Goal: Information Seeking & Learning: Learn about a topic

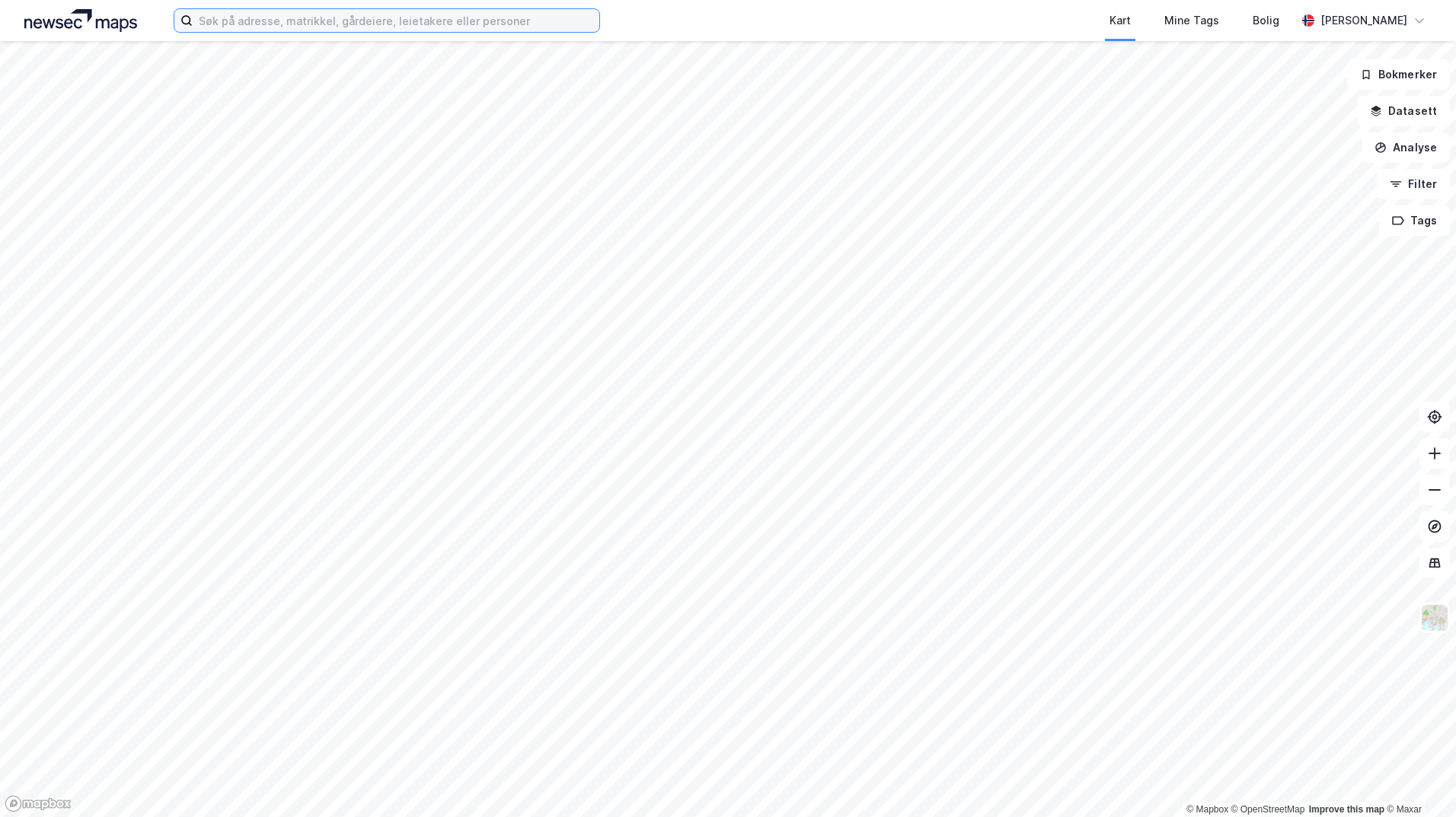
click at [513, 17] on input at bounding box center [396, 20] width 406 height 23
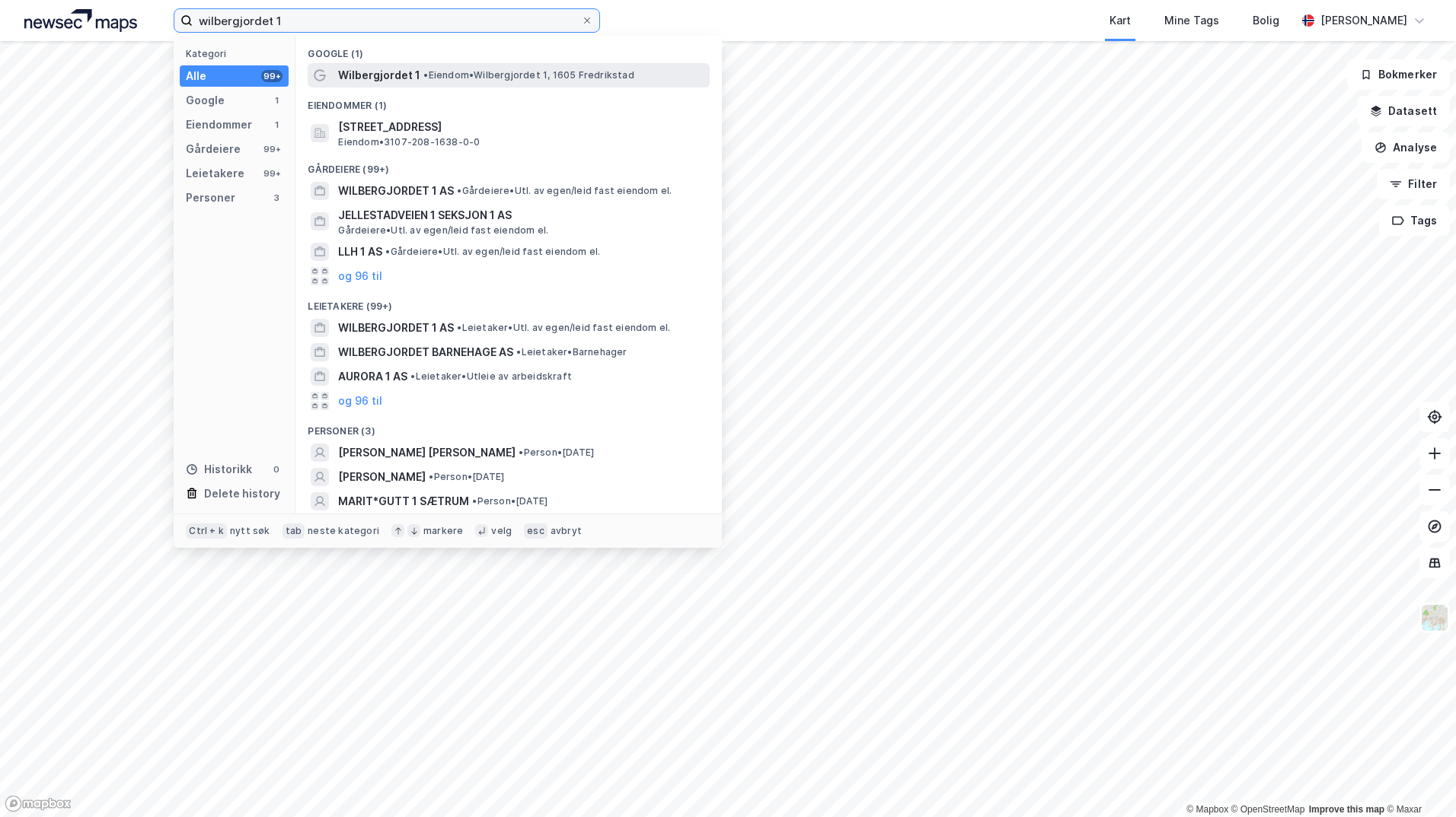
type input "wilbergjordet 1"
click at [487, 72] on span "• Eiendom • [STREET_ADDRESS]" at bounding box center [528, 75] width 210 height 12
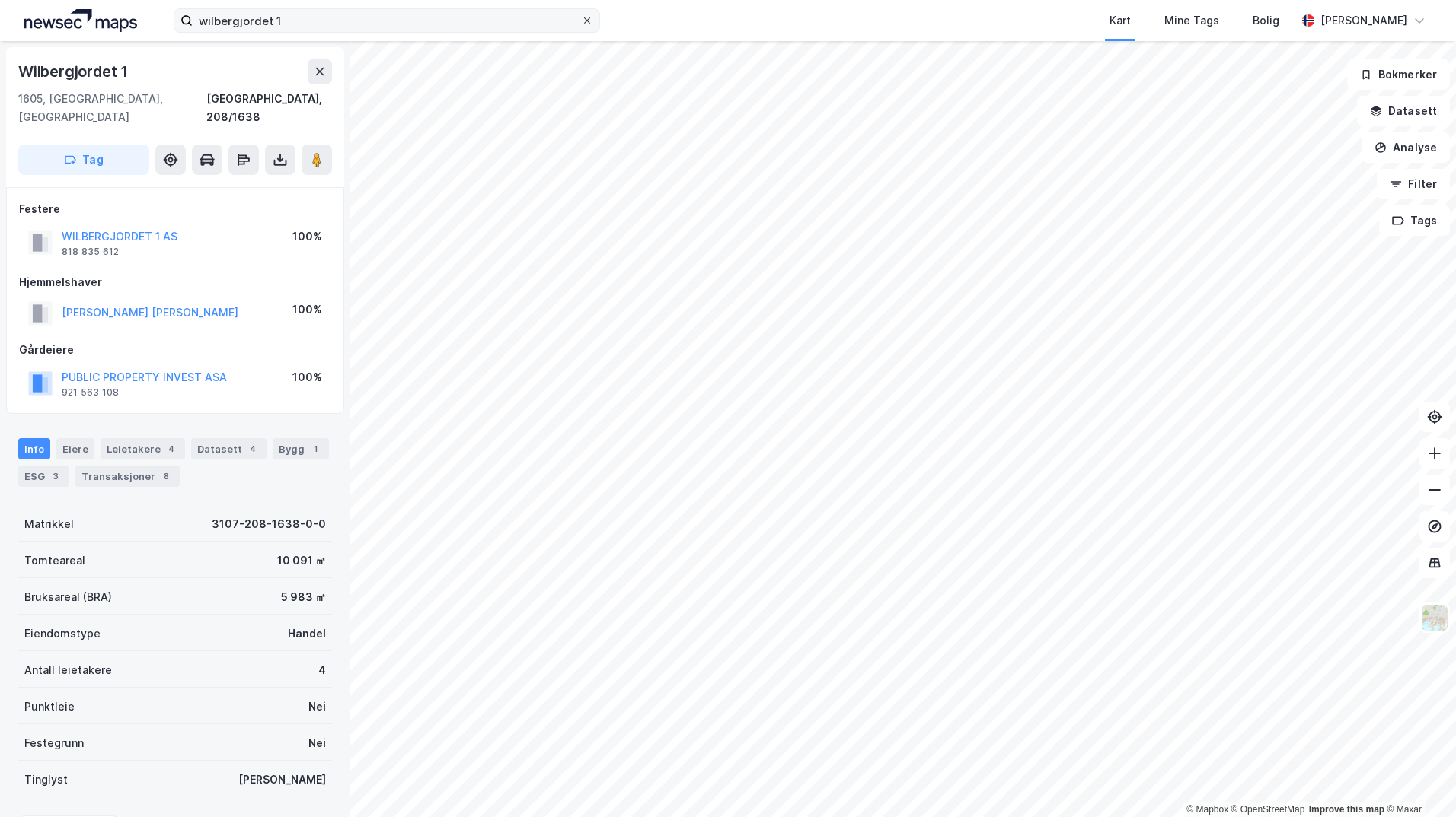
click at [586, 19] on icon at bounding box center [587, 20] width 6 height 6
click at [581, 19] on input "wilbergjordet 1" at bounding box center [387, 20] width 388 height 23
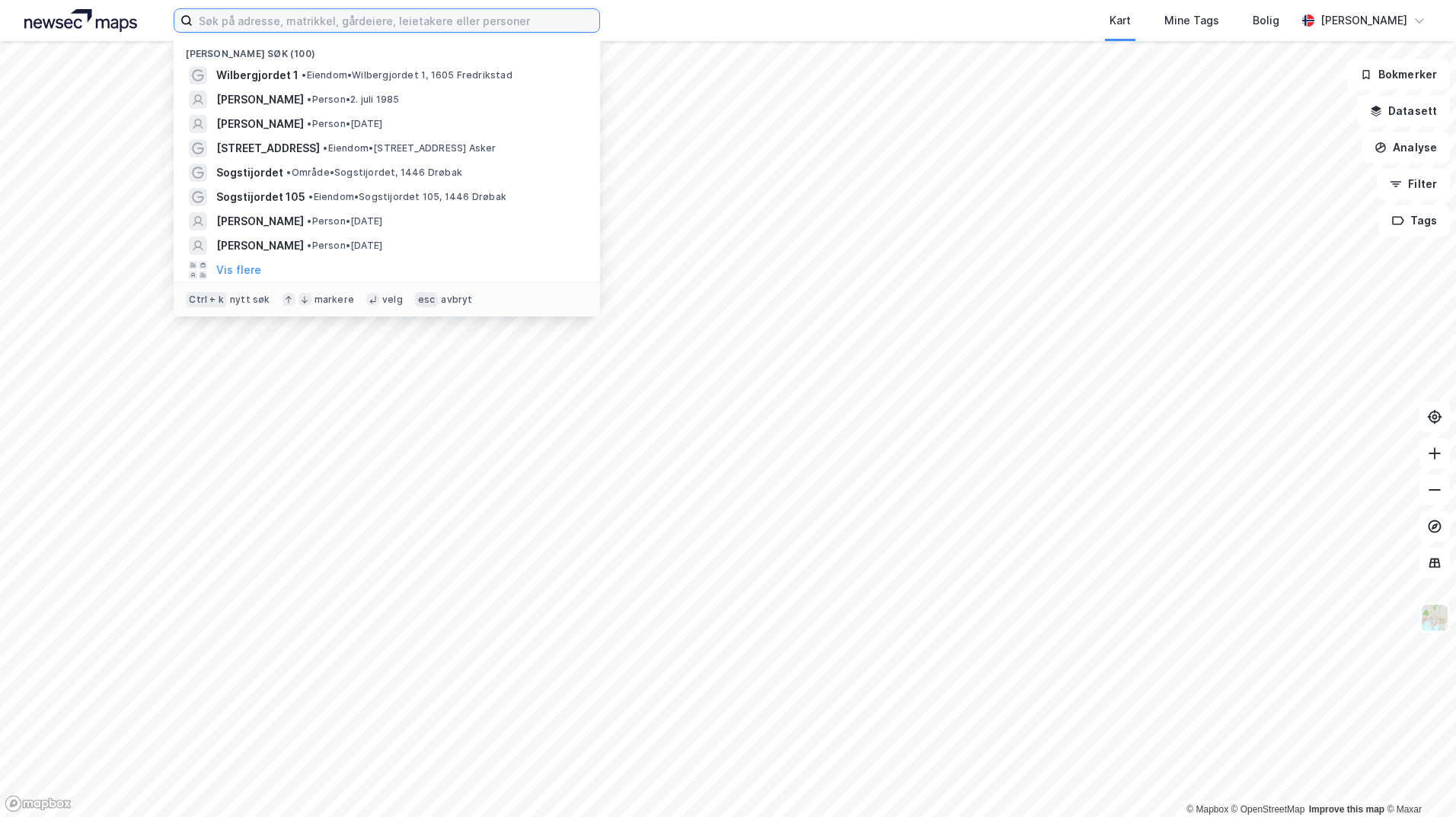
click at [440, 25] on input at bounding box center [396, 20] width 406 height 23
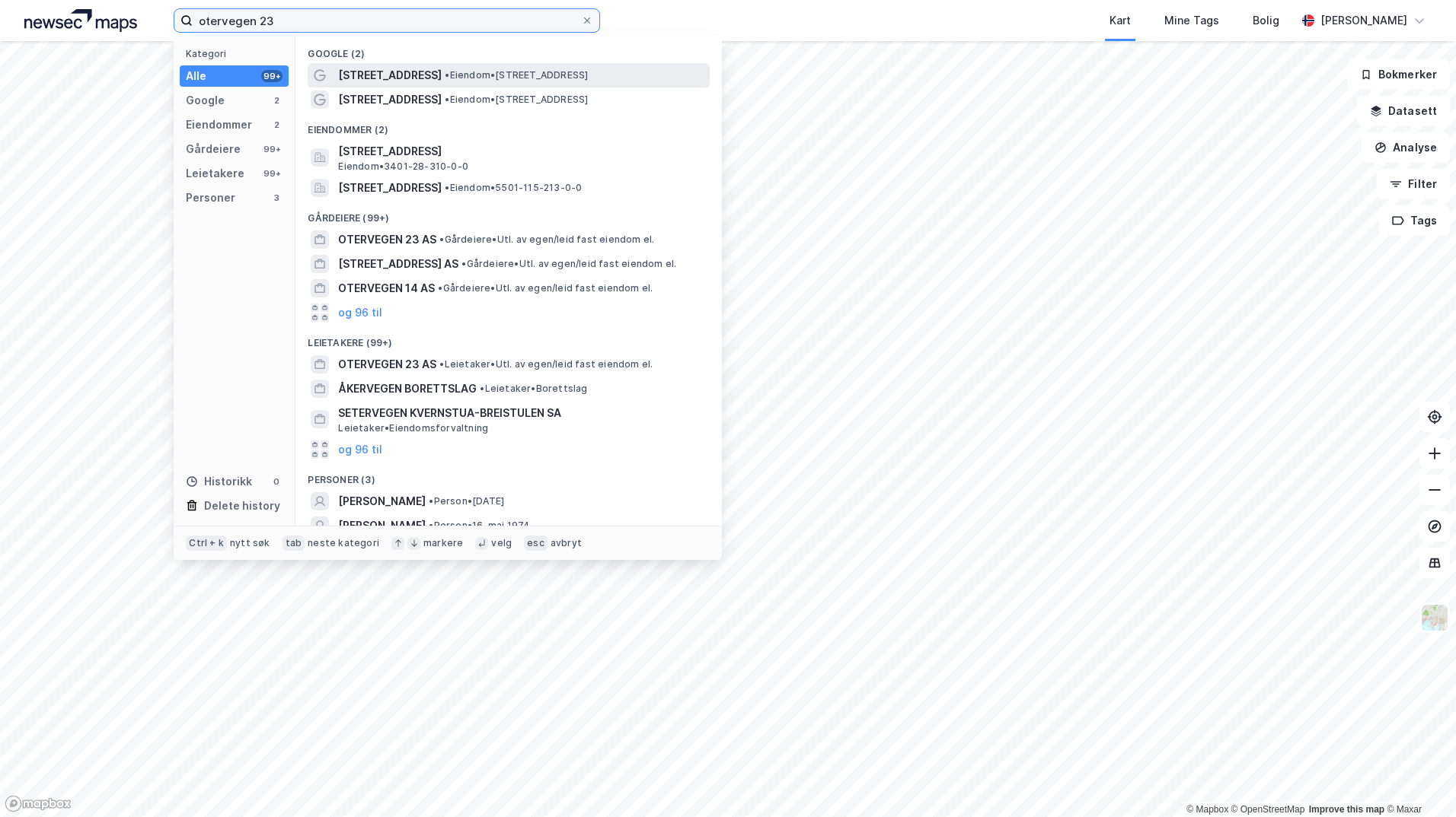
type input "otervegen 23"
click at [467, 76] on span "• Eiendom • [STREET_ADDRESS]" at bounding box center [517, 75] width 143 height 12
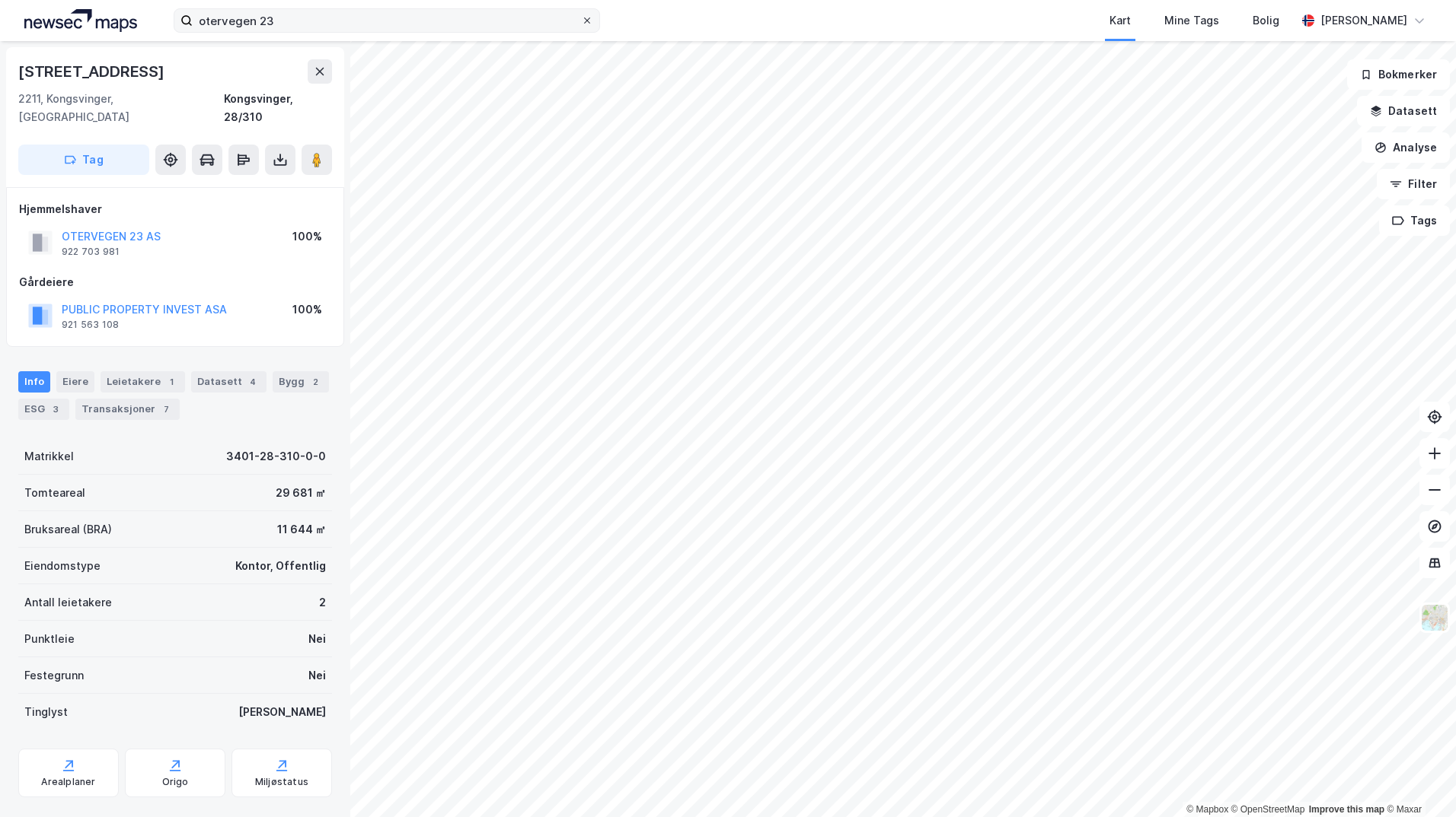
click at [586, 20] on icon at bounding box center [587, 20] width 9 height 9
click at [581, 20] on input "otervegen 23" at bounding box center [387, 20] width 388 height 23
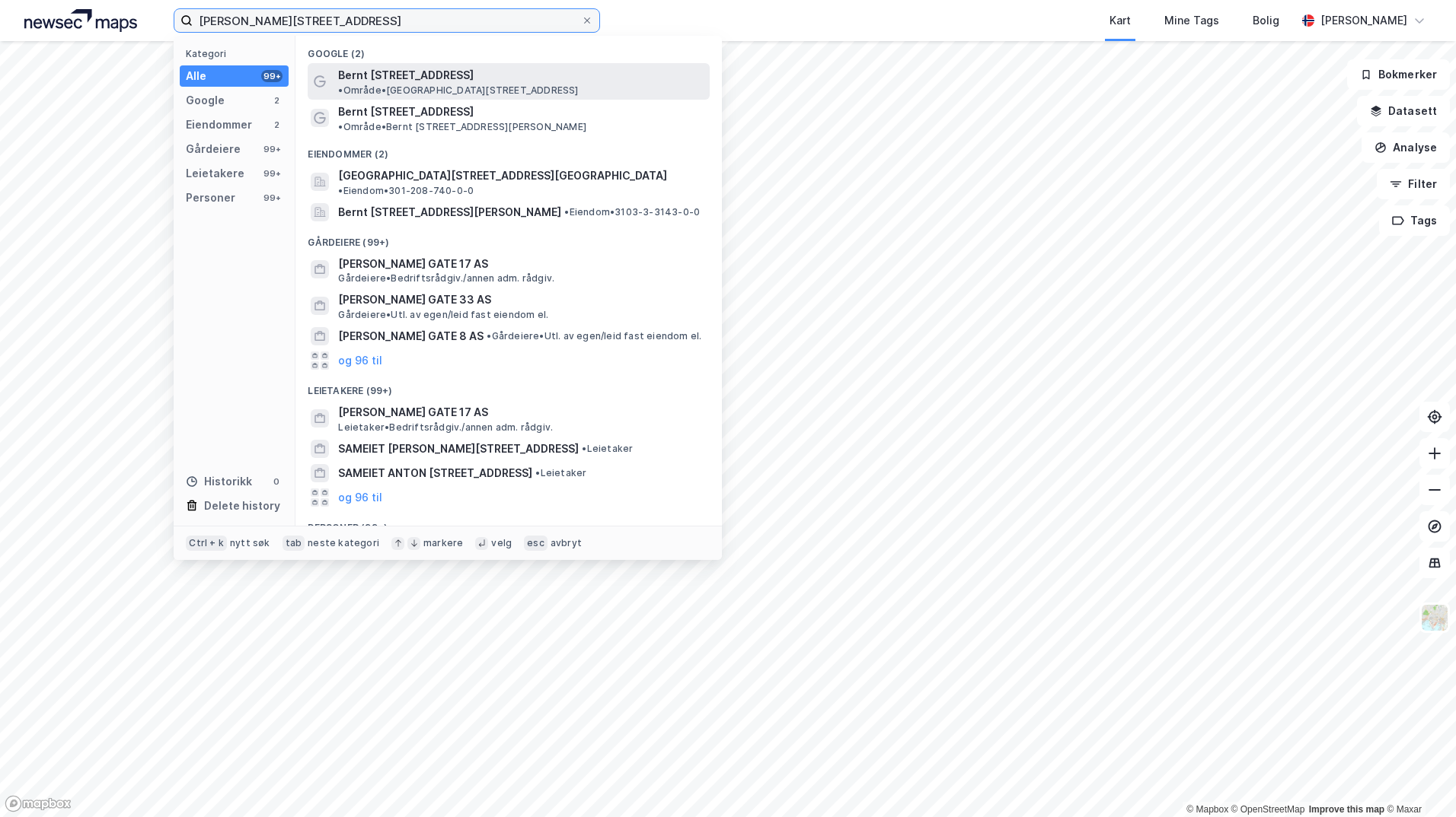
type input "[PERSON_NAME][STREET_ADDRESS]"
click at [479, 84] on span "• Område • [PERSON_NAME][STREET_ADDRESS]" at bounding box center [458, 90] width 240 height 12
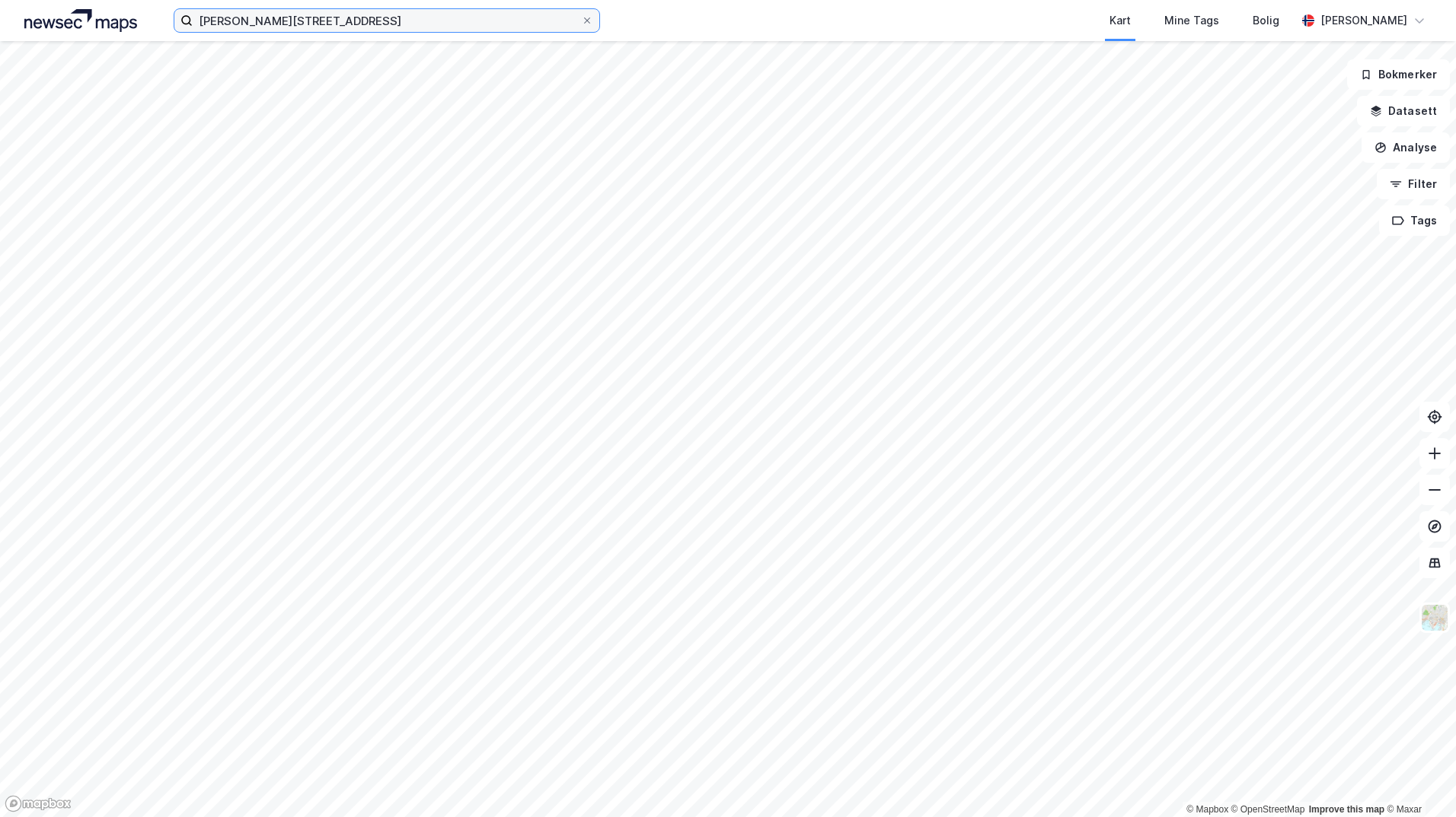
click at [361, 11] on input "[PERSON_NAME][STREET_ADDRESS]" at bounding box center [387, 20] width 388 height 23
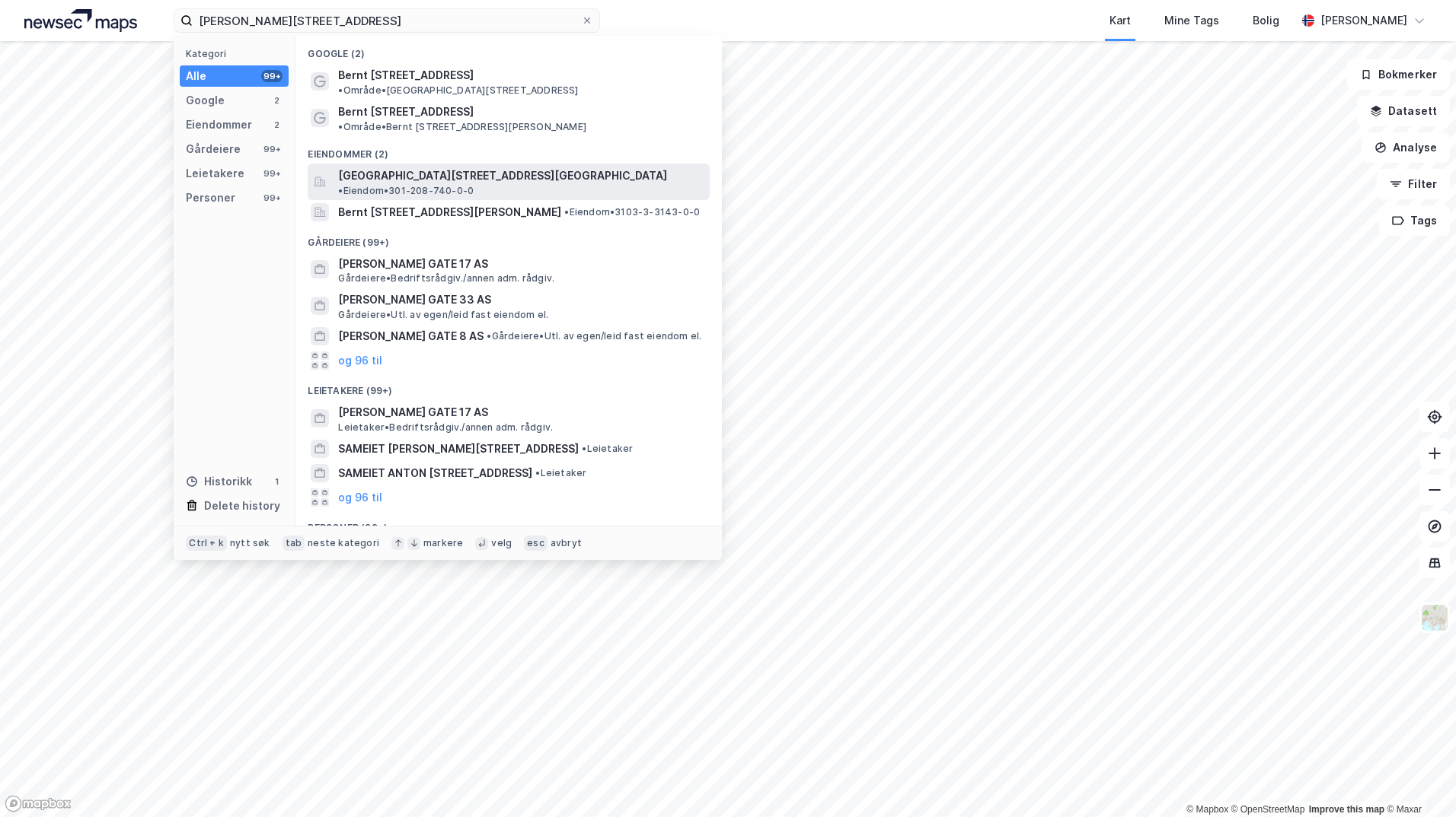
click at [411, 167] on span "[GEOGRAPHIC_DATA][STREET_ADDRESS][GEOGRAPHIC_DATA]" at bounding box center [502, 176] width 329 height 18
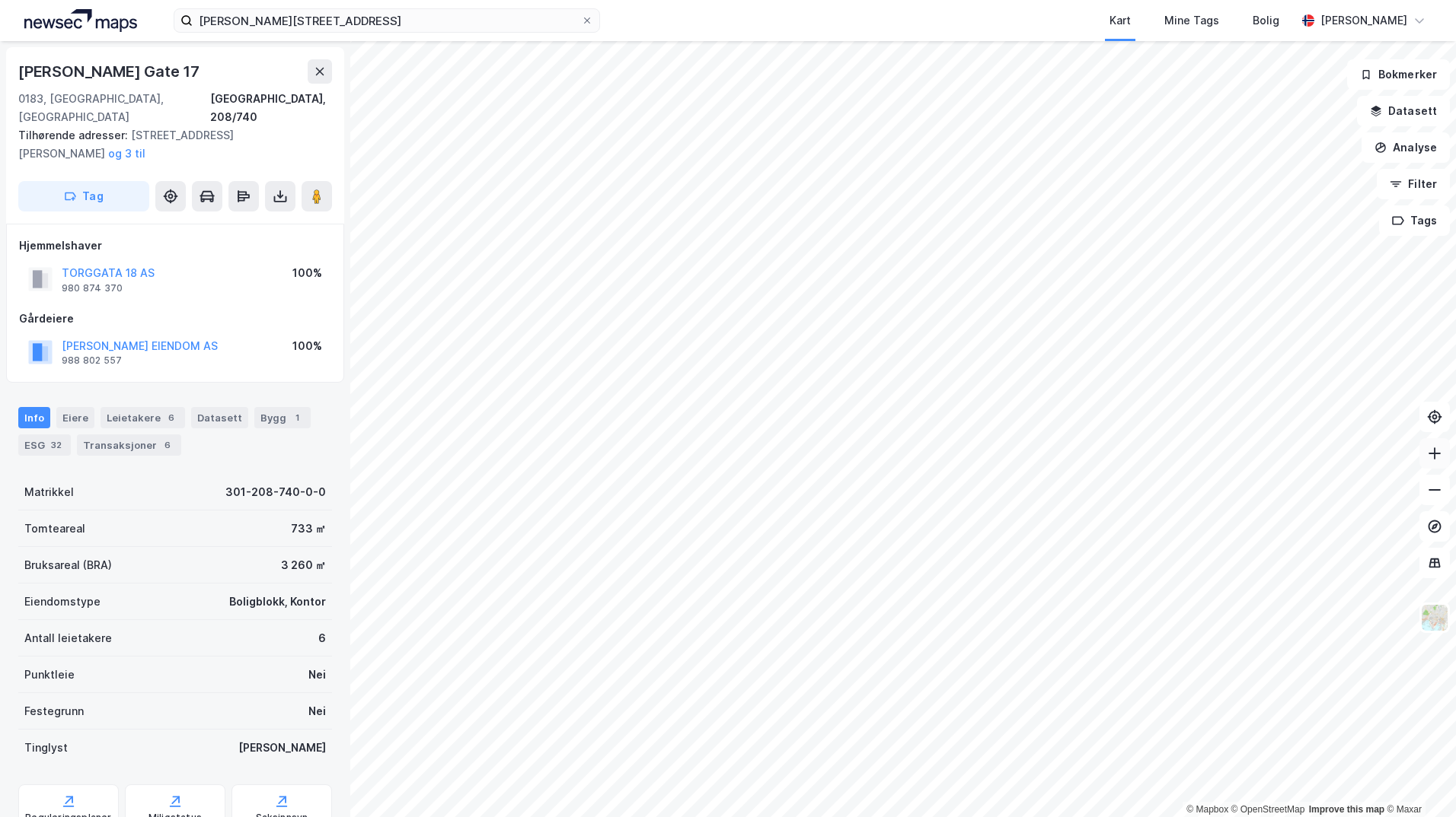
click at [1434, 451] on icon at bounding box center [1434, 453] width 15 height 15
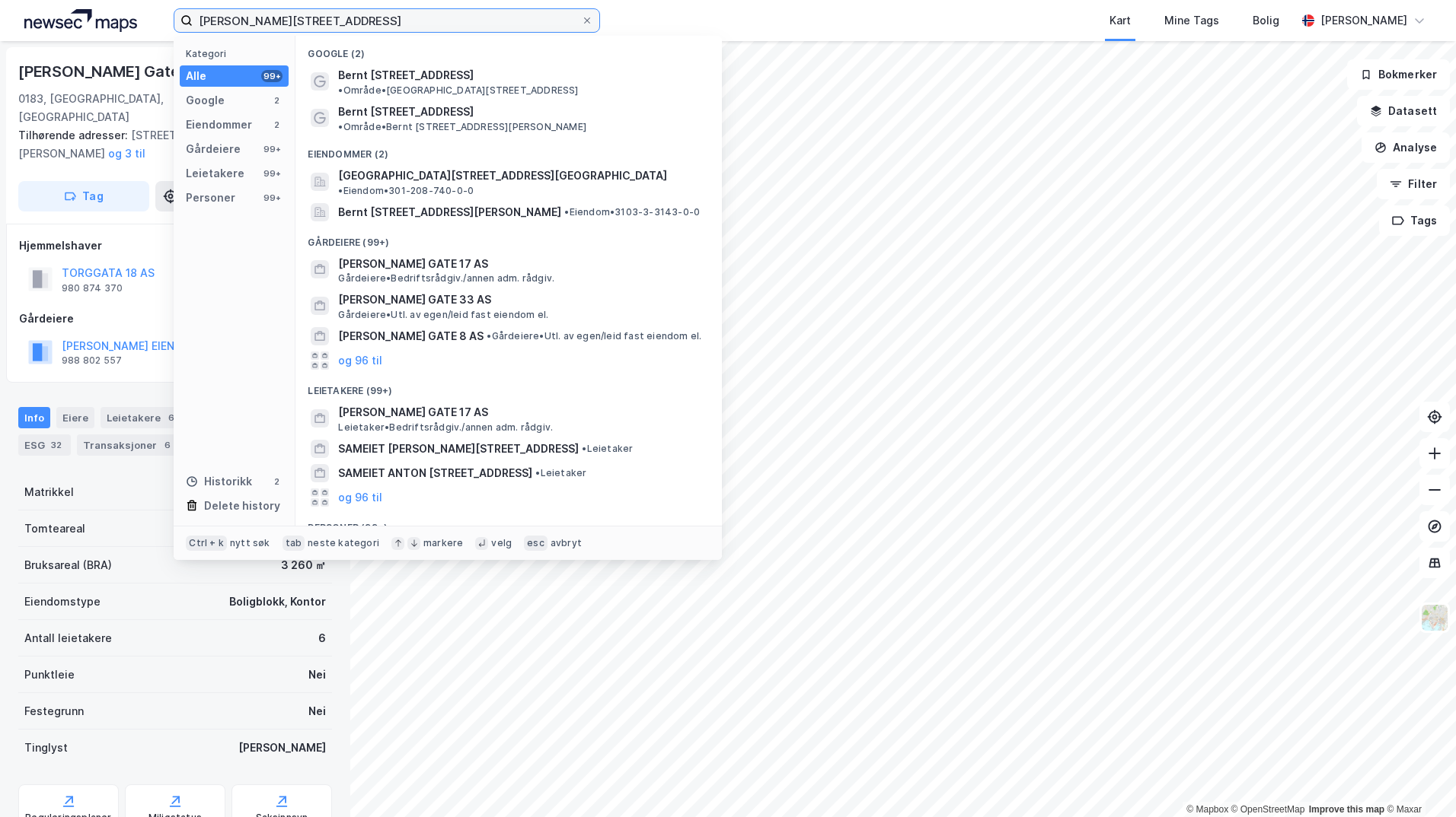
click at [360, 24] on input "[PERSON_NAME][STREET_ADDRESS]" at bounding box center [387, 20] width 388 height 23
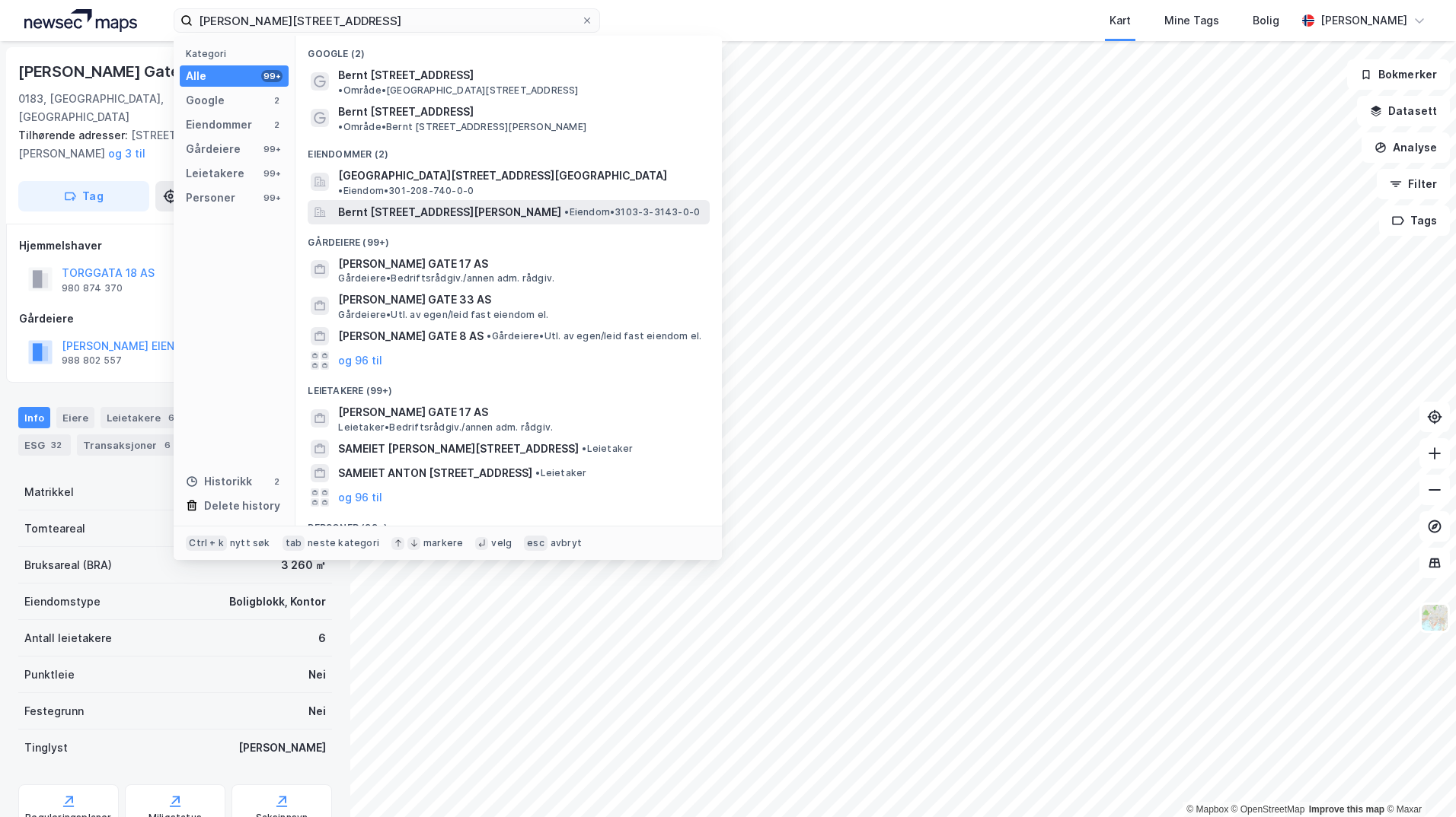
click at [416, 203] on span "Bernt [STREET_ADDRESS][PERSON_NAME]" at bounding box center [449, 212] width 223 height 18
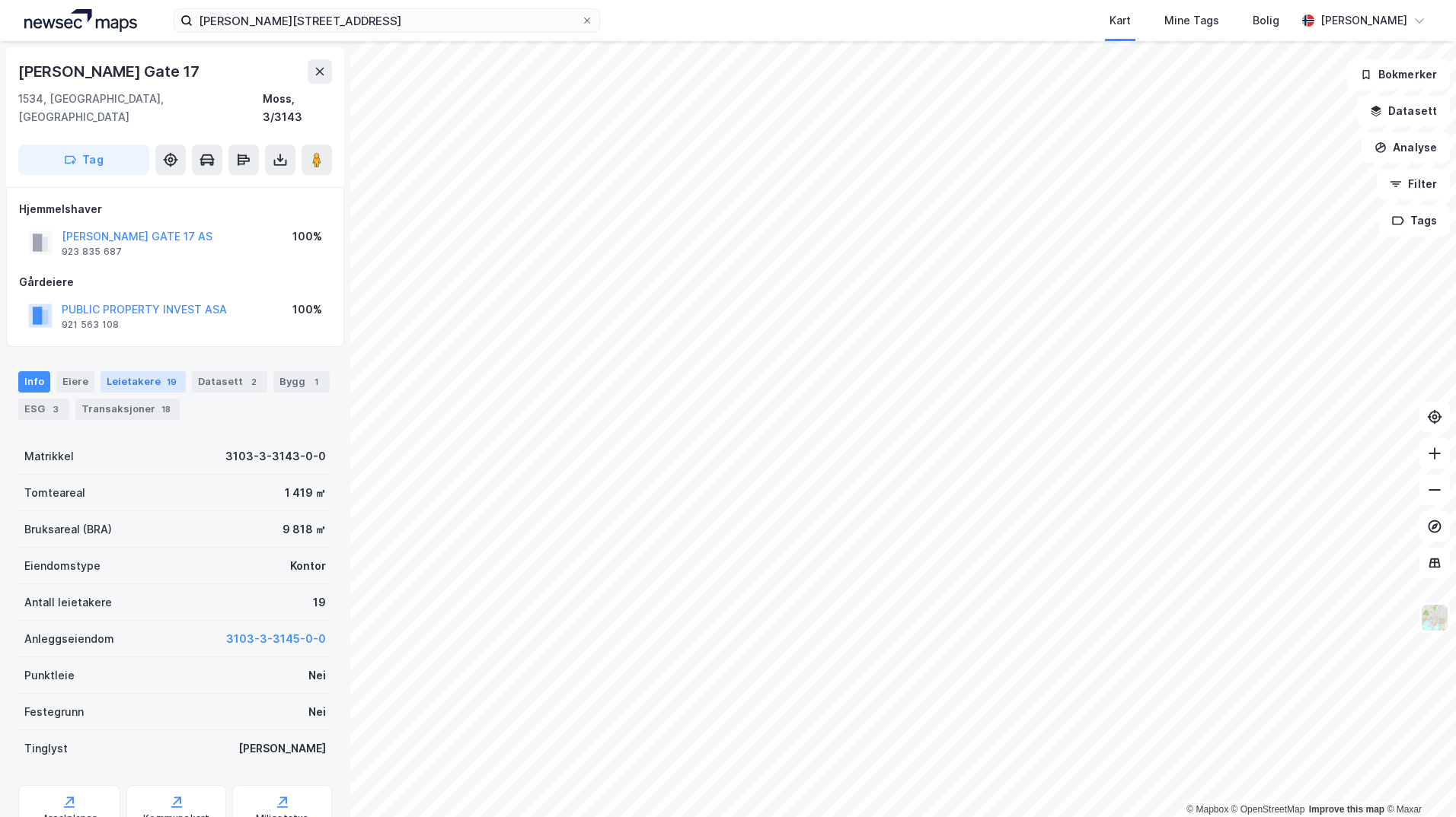
click at [146, 372] on div "Leietakere 19" at bounding box center [143, 382] width 85 height 21
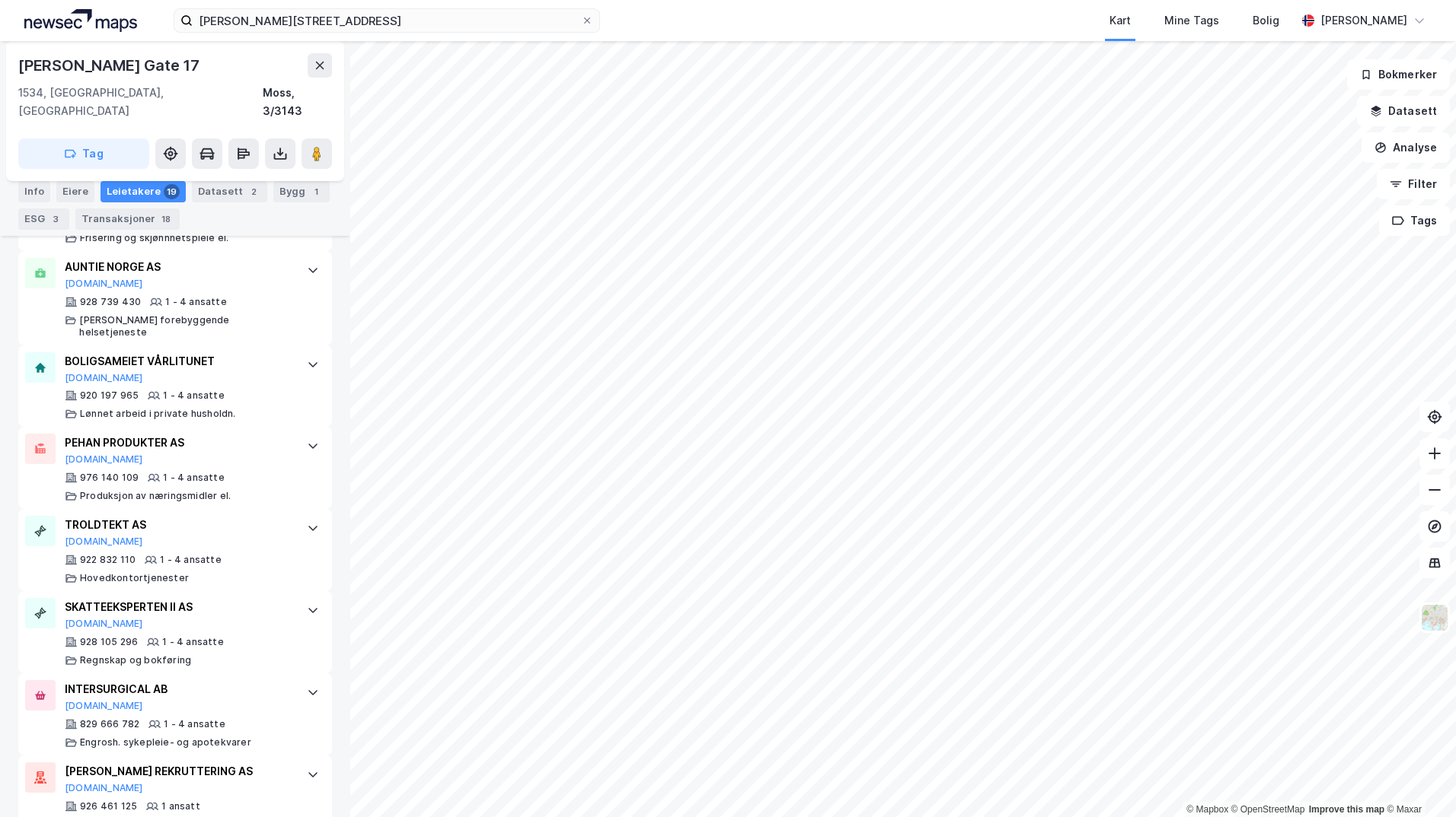
scroll to position [1457, 0]
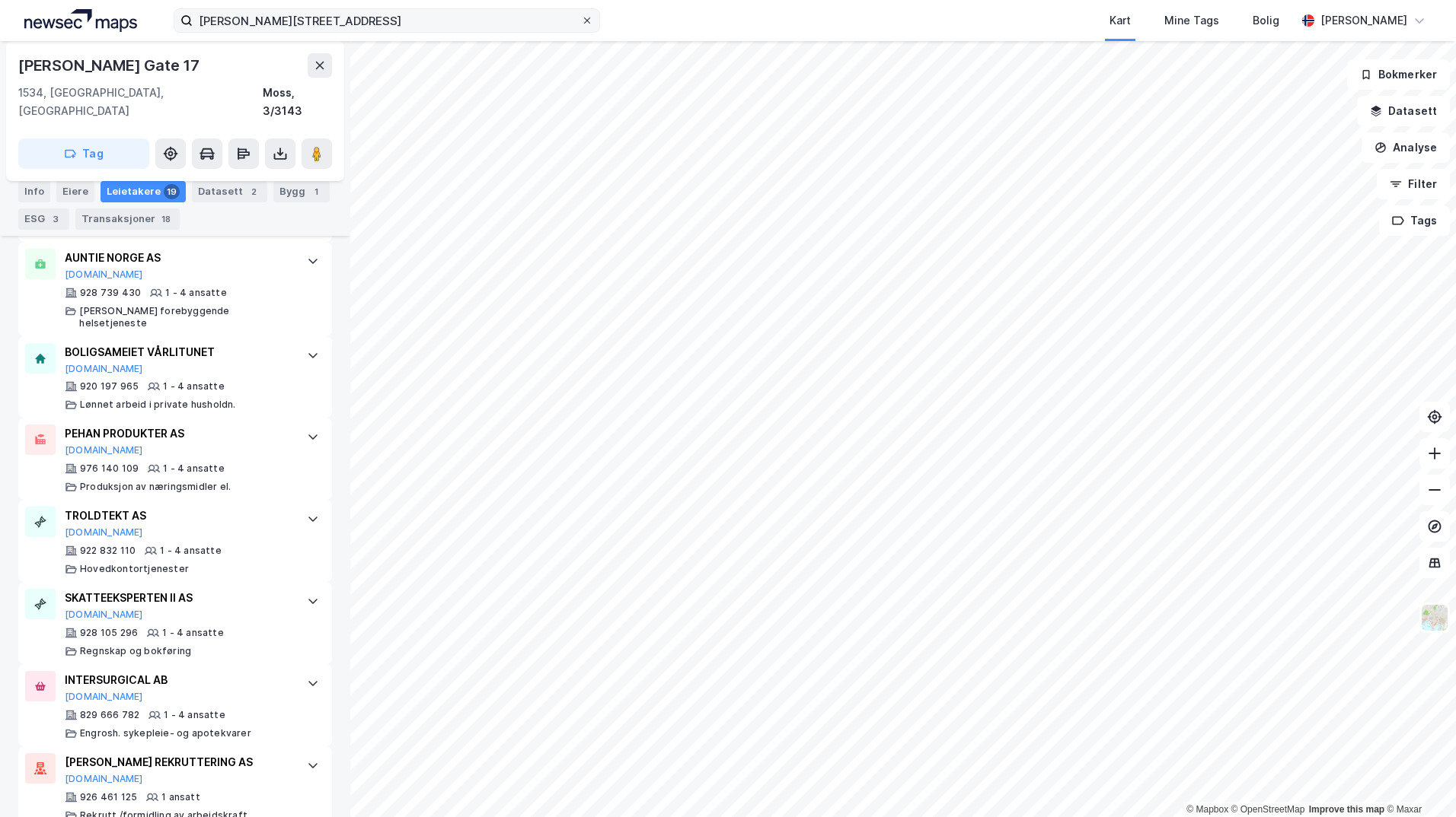
click at [584, 20] on icon at bounding box center [587, 20] width 9 height 9
click at [581, 20] on input "[PERSON_NAME][STREET_ADDRESS]" at bounding box center [387, 20] width 388 height 23
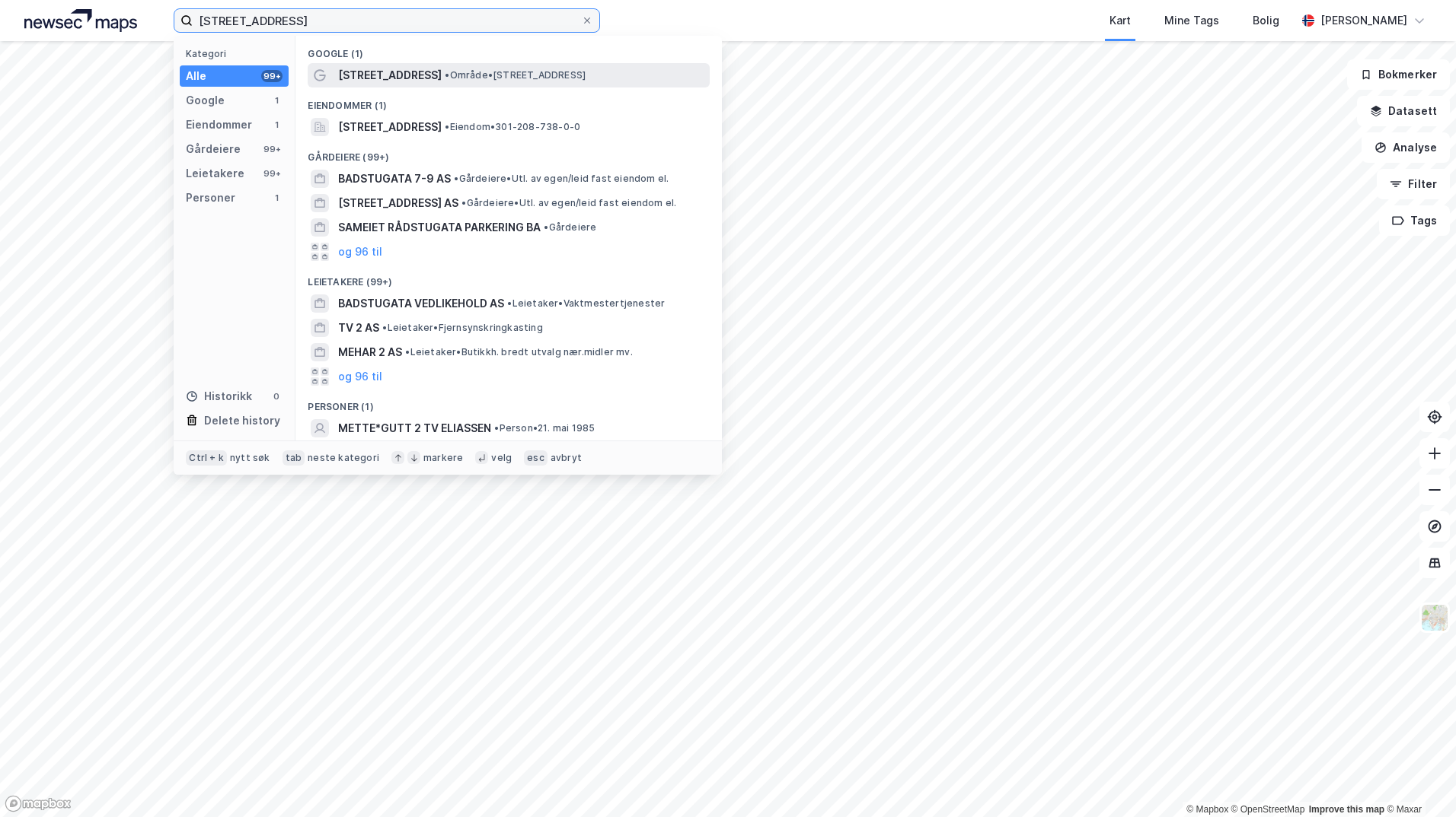
type input "[STREET_ADDRESS]"
click at [479, 65] on div "[STREET_ADDRESS] • Område • [STREET_ADDRESS]" at bounding box center [509, 75] width 402 height 24
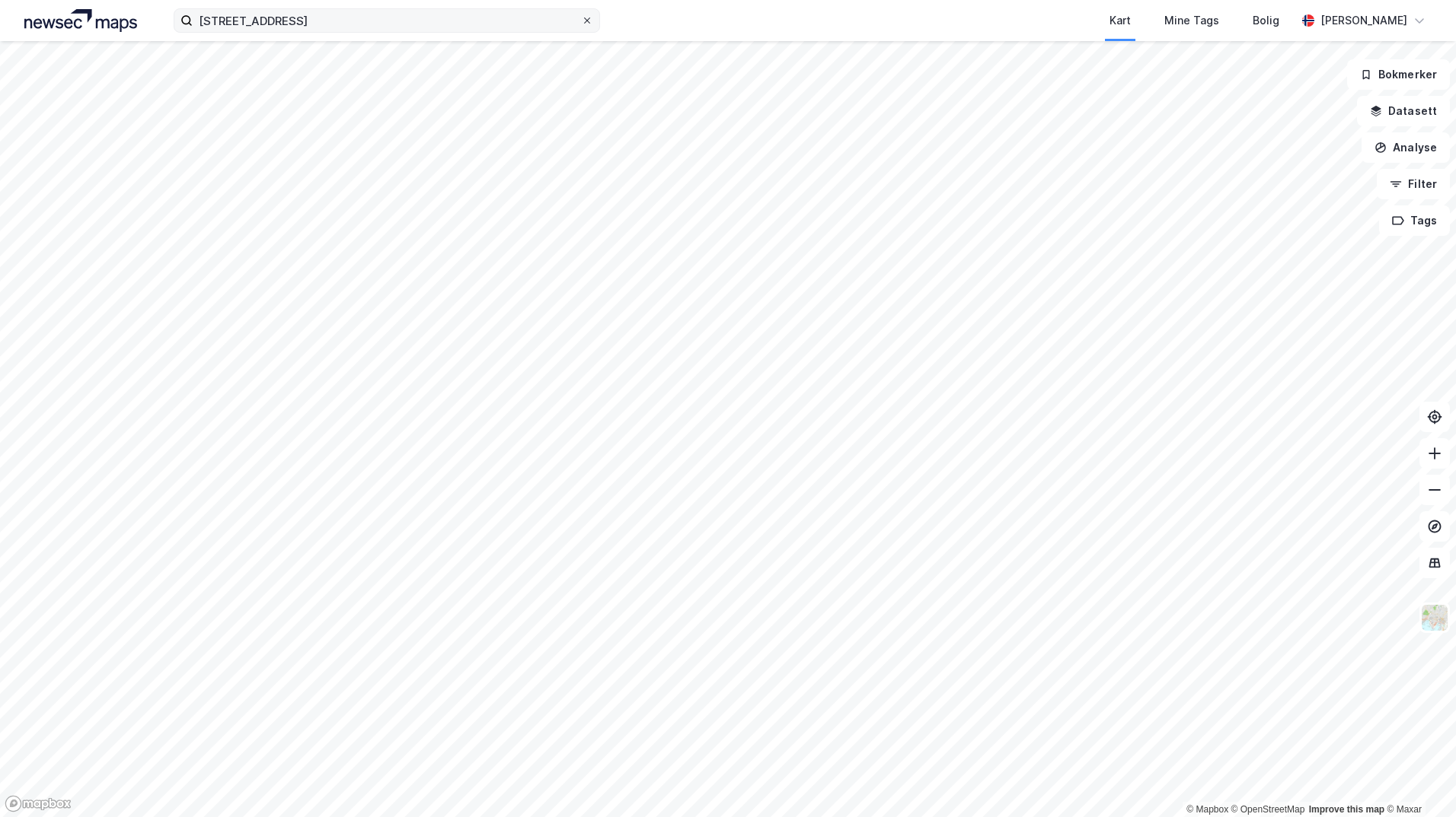
click at [586, 24] on icon at bounding box center [587, 20] width 9 height 9
click at [581, 24] on input "[STREET_ADDRESS]" at bounding box center [387, 20] width 388 height 23
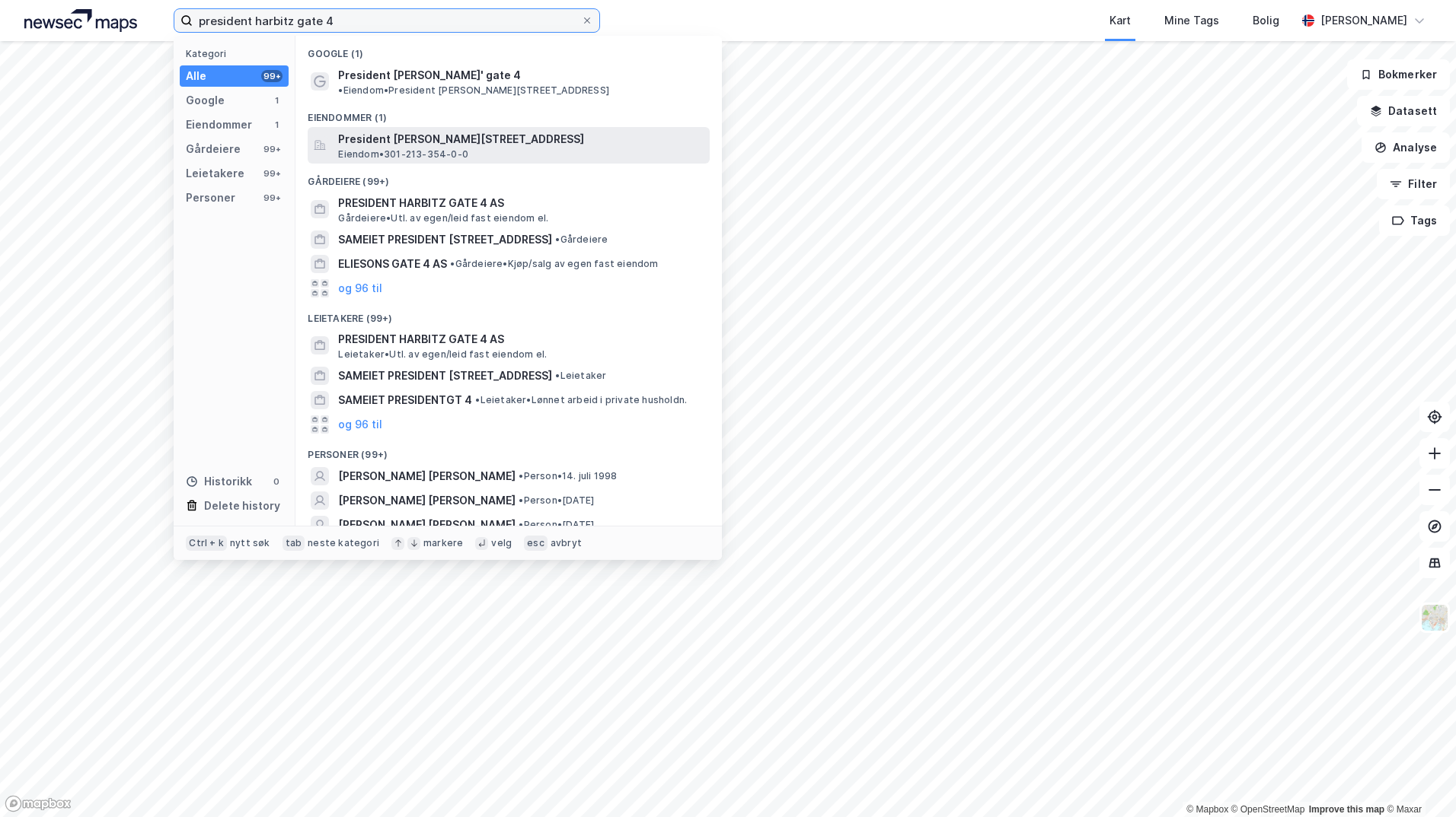
type input "president harbitz gate 4"
click at [387, 130] on span "President [PERSON_NAME][STREET_ADDRESS]" at bounding box center [521, 139] width 365 height 18
